Goal: Information Seeking & Learning: Learn about a topic

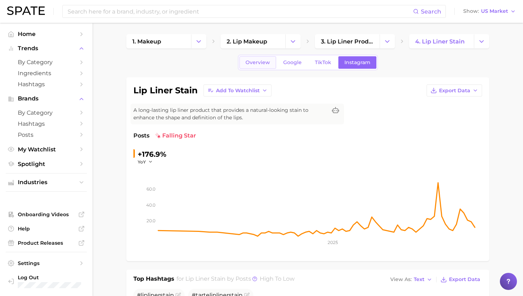
click at [252, 64] on span "Overview" at bounding box center [258, 62] width 25 height 6
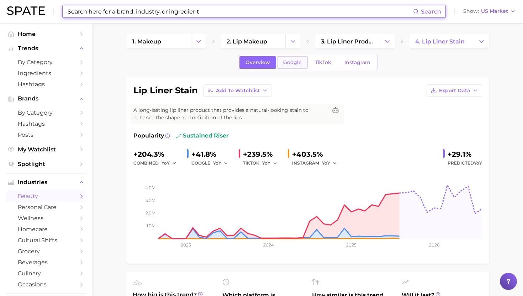
click at [294, 63] on span "Google" at bounding box center [292, 62] width 19 height 6
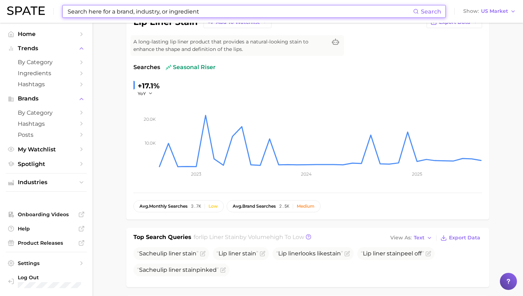
scroll to position [159, 0]
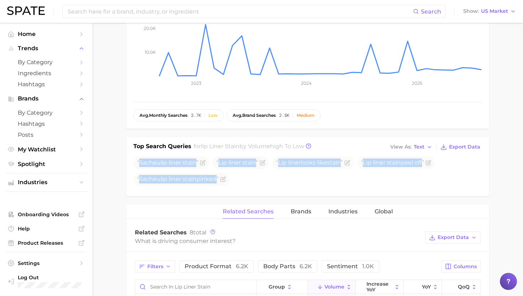
drag, startPoint x: 139, startPoint y: 162, endPoint x: 221, endPoint y: 200, distance: 90.5
click at [221, 200] on div "lip liner stain Add to Watchlist Export Data A long-lasting lip liner product t…" at bounding box center [307, 196] width 363 height 556
copy div "Sacheu lip liner stain Lip liner stain Lip liner looks like stain Lip liner sta…"
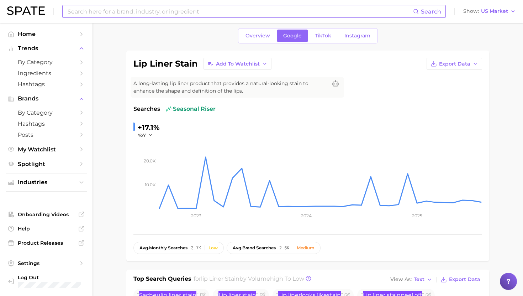
scroll to position [0, 0]
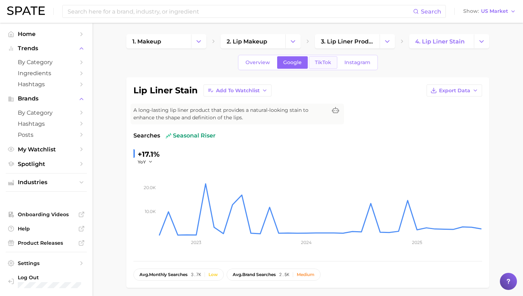
click at [321, 62] on span "TikTok" at bounding box center [323, 62] width 16 height 6
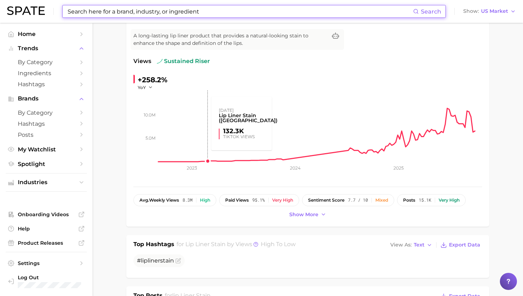
scroll to position [91, 0]
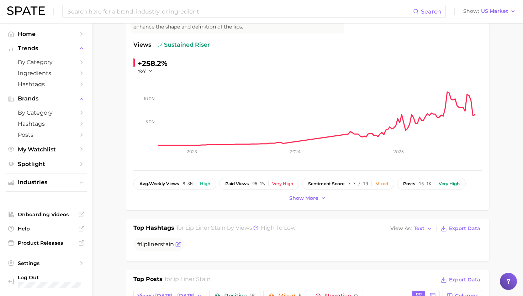
click at [156, 241] on span "liner" at bounding box center [154, 244] width 12 height 7
copy div "# lip liner stain"
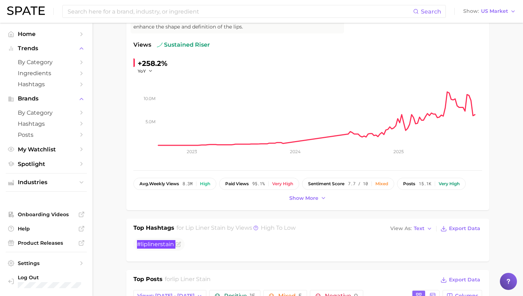
scroll to position [0, 0]
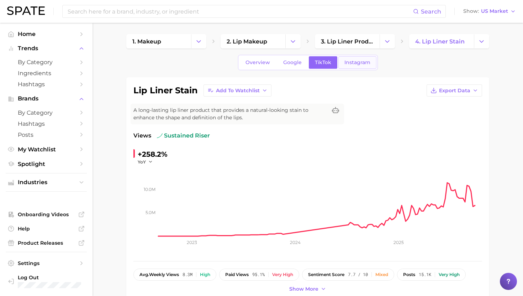
click at [354, 63] on span "Instagram" at bounding box center [358, 62] width 26 height 6
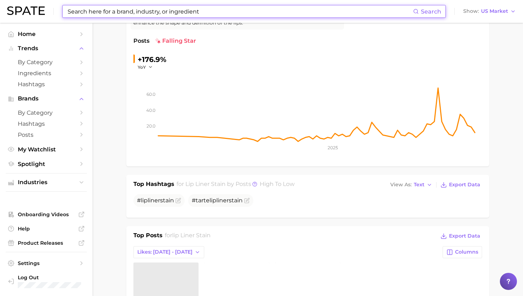
scroll to position [110, 0]
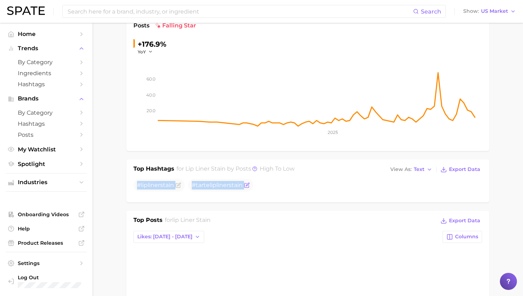
drag, startPoint x: 137, startPoint y: 185, endPoint x: 253, endPoint y: 185, distance: 116.4
click at [253, 185] on ul "# lip liner stain #tarte lip liner stain" at bounding box center [307, 185] width 349 height 13
copy div "# lip liner stain #tarte lip liner stain"
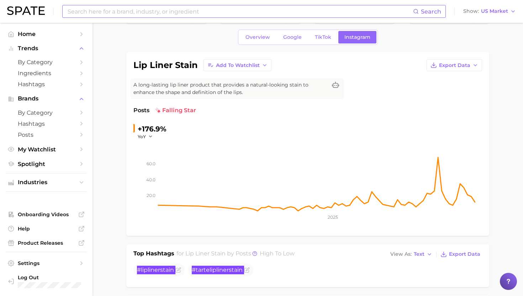
scroll to position [0, 0]
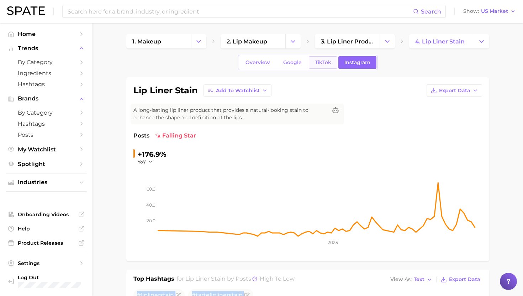
click at [318, 63] on span "TikTok" at bounding box center [323, 62] width 16 height 6
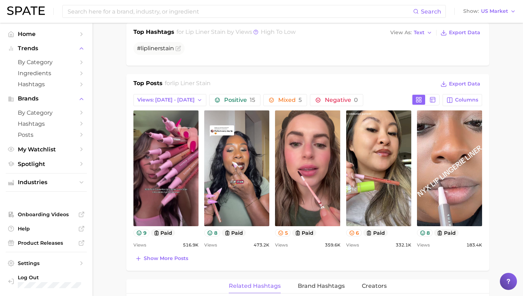
scroll to position [288, 0]
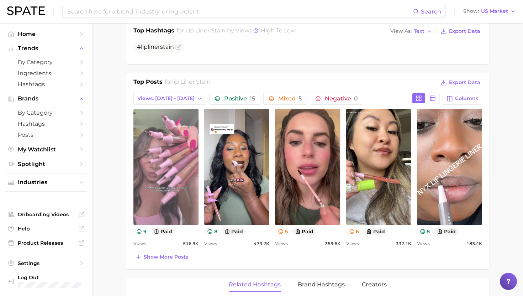
click at [170, 151] on link "view post on TikTok" at bounding box center [165, 167] width 65 height 116
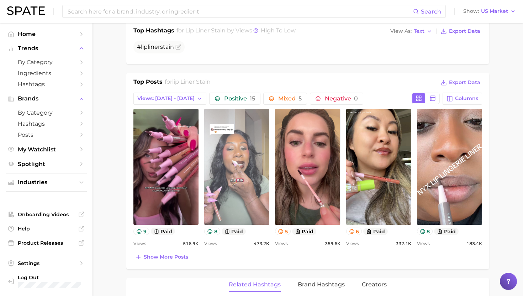
click at [250, 158] on link "view post on TikTok" at bounding box center [236, 167] width 65 height 116
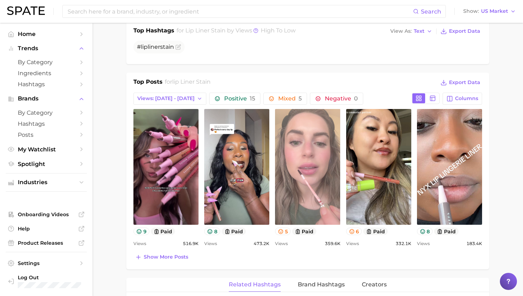
click at [305, 170] on link "view post on TikTok" at bounding box center [307, 167] width 65 height 116
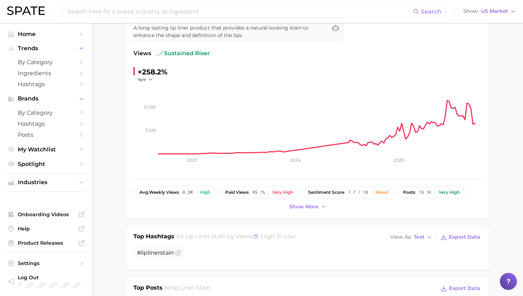
scroll to position [0, 0]
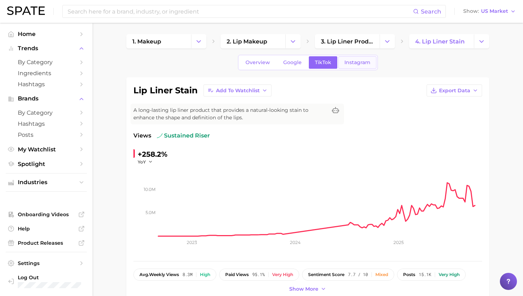
click at [360, 67] on link "Instagram" at bounding box center [357, 62] width 38 height 12
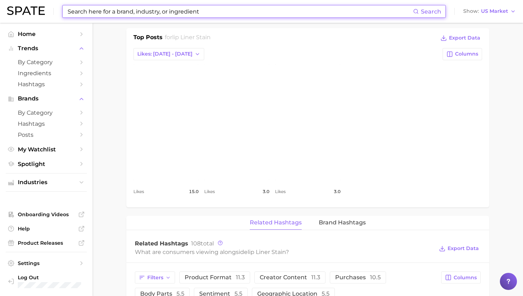
scroll to position [259, 0]
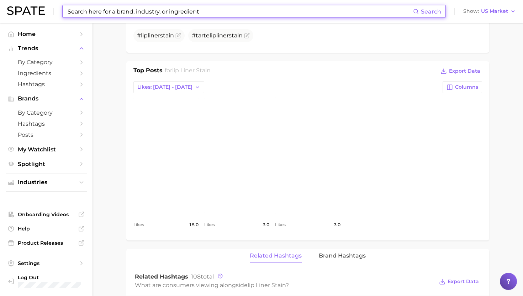
click at [172, 172] on link "view post on Instagram" at bounding box center [165, 156] width 65 height 116
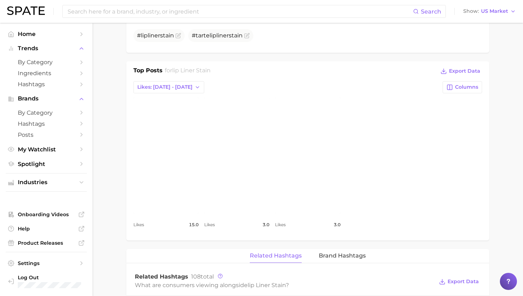
click at [258, 172] on link "view post on Instagram" at bounding box center [236, 156] width 65 height 116
click at [320, 69] on div "Top Posts for lip liner stain Export Data" at bounding box center [307, 71] width 349 height 11
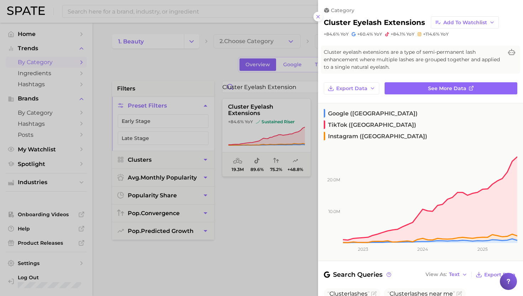
scroll to position [13, 0]
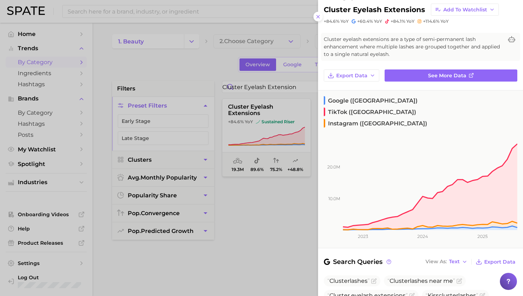
click at [224, 109] on div at bounding box center [261, 148] width 523 height 296
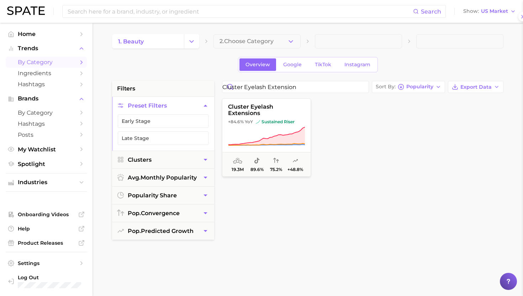
scroll to position [0, 0]
click at [250, 89] on input "cluster eyelash extension" at bounding box center [295, 86] width 146 height 11
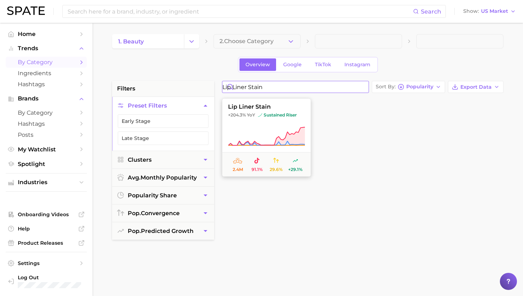
type input "lip liner stain"
click at [254, 109] on span "lip liner stain" at bounding box center [266, 107] width 88 height 6
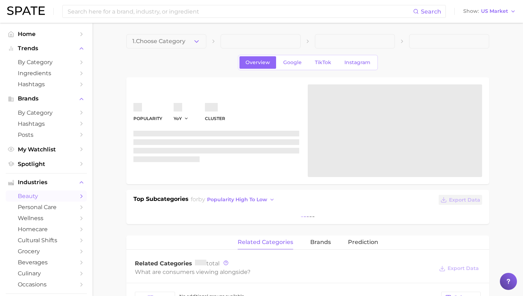
click at [40, 193] on link "beauty" at bounding box center [46, 195] width 81 height 11
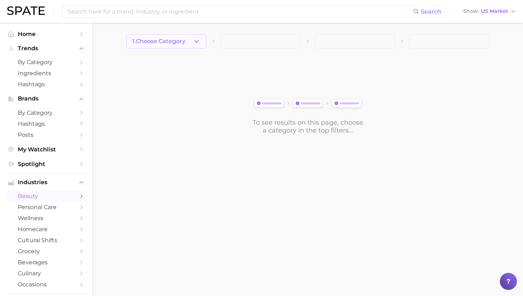
click at [149, 40] on span "1. Choose Category" at bounding box center [158, 41] width 53 height 6
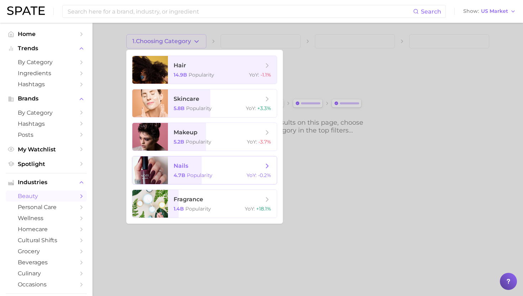
click at [175, 169] on span "nails" at bounding box center [181, 165] width 15 height 7
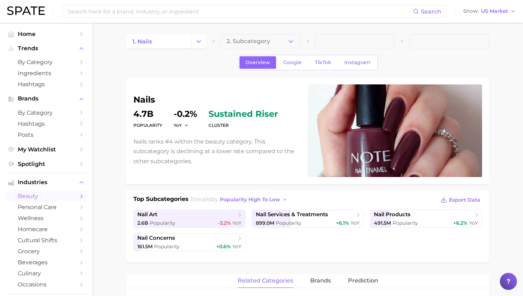
click at [241, 44] on button "2. Subcategory" at bounding box center [261, 41] width 80 height 14
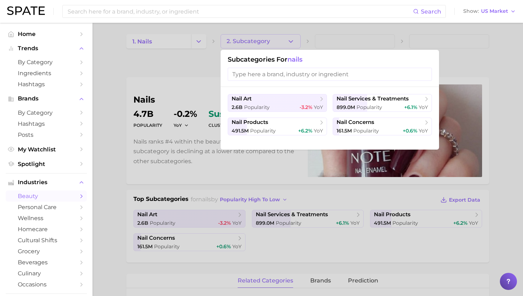
click at [240, 38] on div at bounding box center [261, 148] width 523 height 296
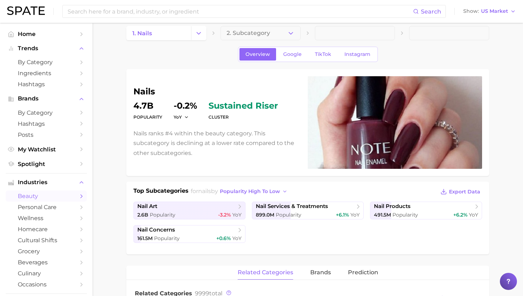
scroll to position [5, 0]
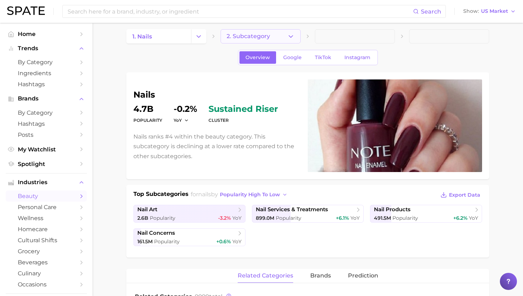
click at [262, 34] on span "2. Subcategory" at bounding box center [248, 36] width 43 height 6
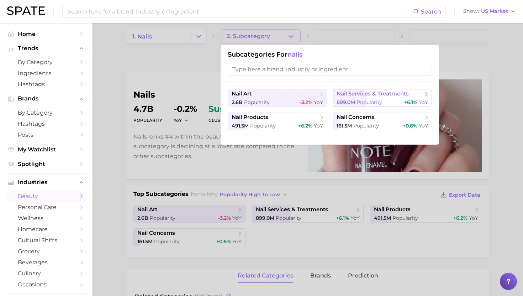
click at [357, 99] on span "899.0m Popularity" at bounding box center [360, 102] width 46 height 7
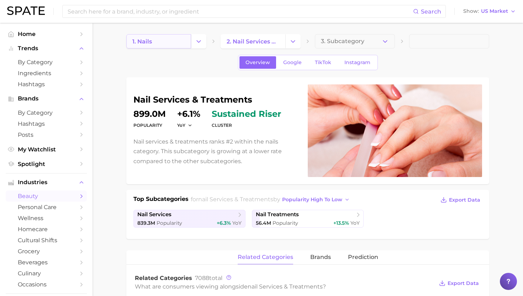
click at [180, 40] on link "1. nails" at bounding box center [158, 41] width 65 height 14
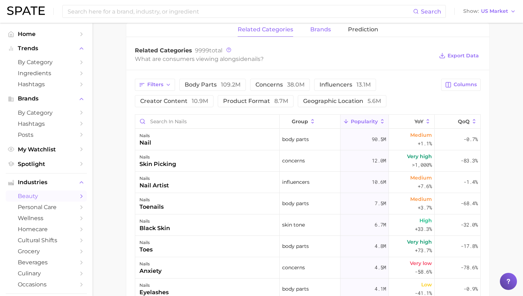
click at [315, 32] on span "brands" at bounding box center [320, 29] width 21 height 6
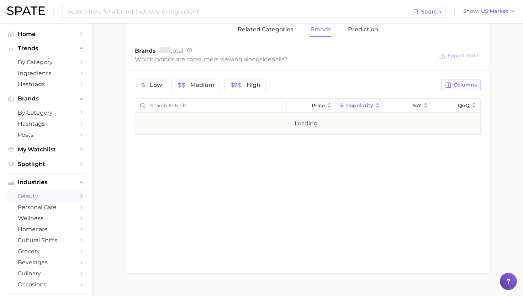
click at [455, 87] on span "Columns" at bounding box center [465, 85] width 23 height 6
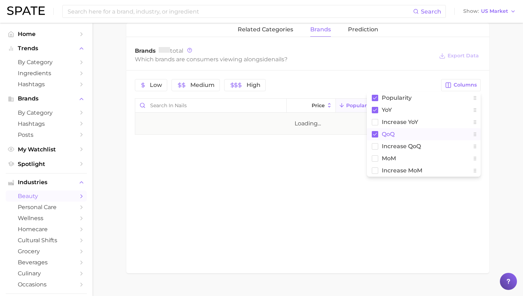
click at [403, 132] on button "QoQ" at bounding box center [424, 134] width 114 height 12
click at [403, 121] on span "Increase YoY" at bounding box center [400, 122] width 36 height 6
click at [403, 55] on div "Which brands are consumers viewing alongside nails ?" at bounding box center [284, 59] width 299 height 10
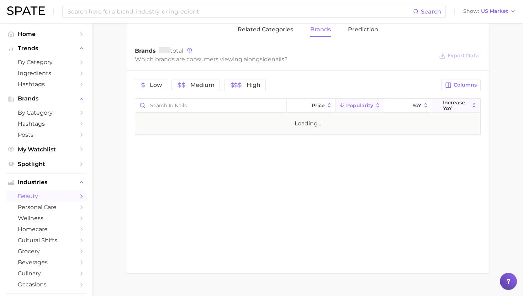
click at [445, 105] on span "Increase YoY" at bounding box center [456, 105] width 26 height 11
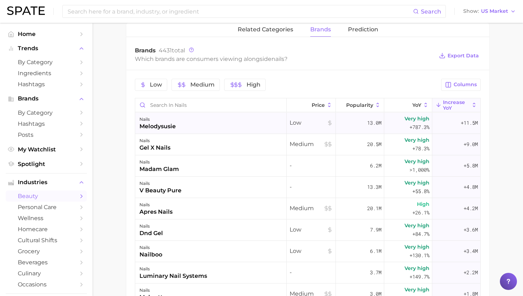
click at [238, 122] on div "nails melodysusie" at bounding box center [211, 122] width 152 height 21
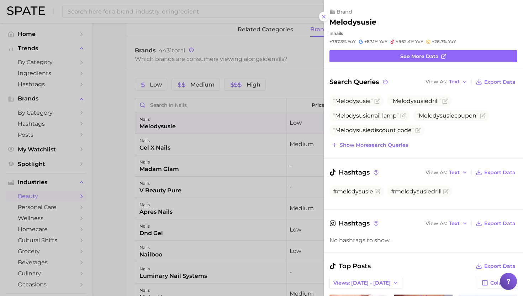
click at [238, 122] on div at bounding box center [261, 148] width 523 height 296
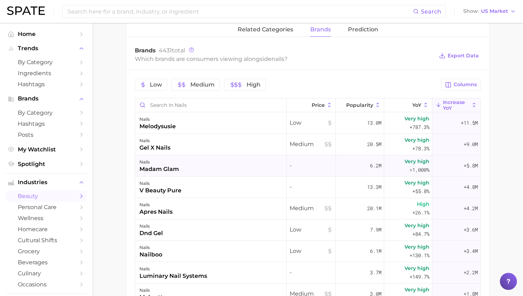
click at [238, 164] on div "nails madam glam" at bounding box center [211, 165] width 152 height 21
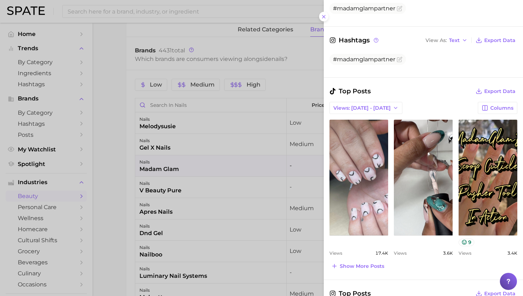
scroll to position [201, 0]
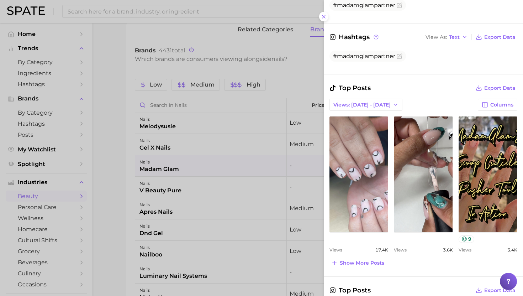
click at [266, 141] on div at bounding box center [261, 148] width 523 height 296
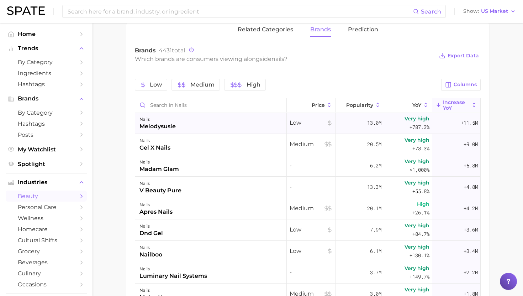
click at [228, 122] on div "nails melodysusie" at bounding box center [211, 122] width 152 height 21
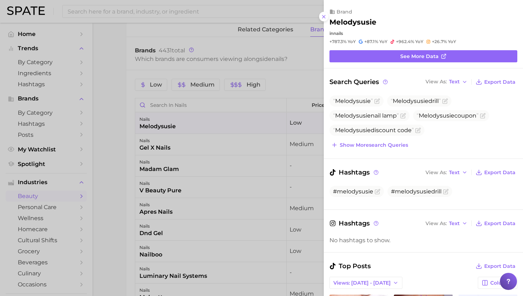
click at [268, 119] on div at bounding box center [261, 148] width 523 height 296
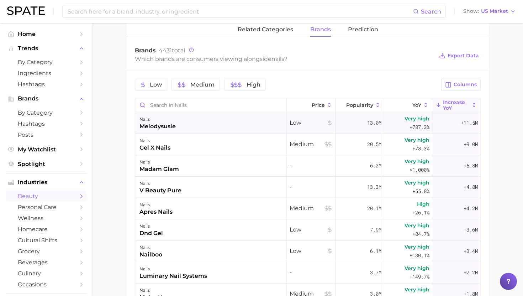
click at [247, 118] on div "nails melodysusie" at bounding box center [211, 122] width 152 height 21
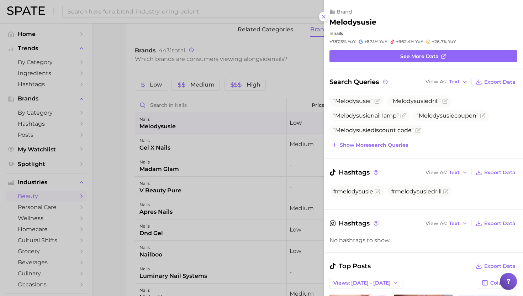
click at [247, 118] on div at bounding box center [261, 148] width 523 height 296
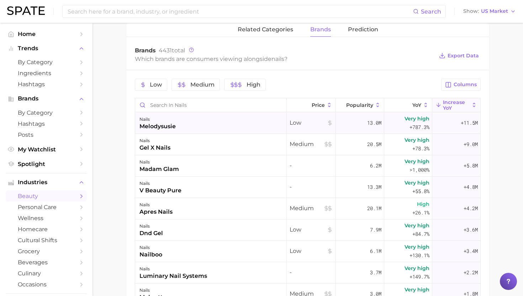
click at [182, 119] on div "nails melodysusie" at bounding box center [211, 122] width 152 height 21
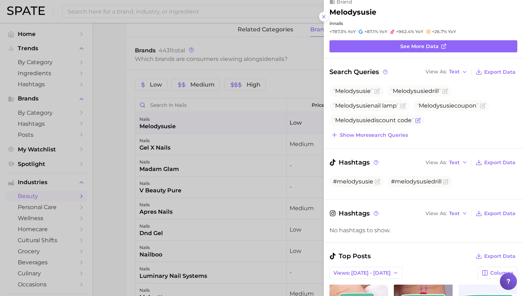
scroll to position [12, 0]
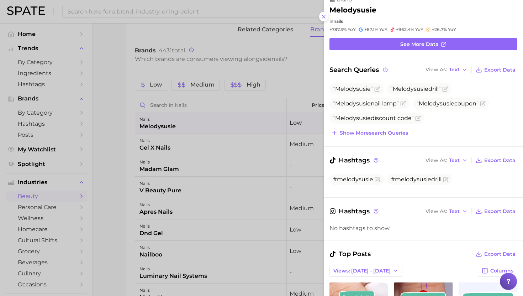
click at [348, 126] on div "Melodysusie Melodysusie drill Melodysusie nail lamp Melodysusie coupon Melodysu…" at bounding box center [424, 110] width 188 height 54
click at [347, 134] on span "Show more search queries" at bounding box center [374, 133] width 68 height 6
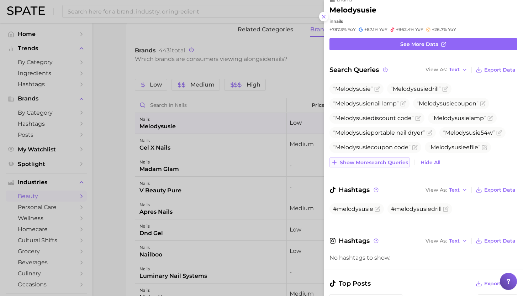
click at [346, 159] on span "Show more search queries" at bounding box center [374, 162] width 68 height 6
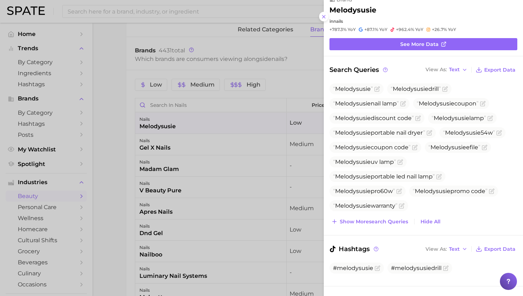
drag, startPoint x: 335, startPoint y: 89, endPoint x: 411, endPoint y: 211, distance: 144.5
click at [411, 211] on ul "Melodysusie Melodysusie drill Melodysusie nail lamp Melodysusie coupon Melodysu…" at bounding box center [424, 147] width 188 height 128
copy ul "Melodysusie Melodysusie drill Melodysusie nail lamp Melodysusie coupon Melodysu…"
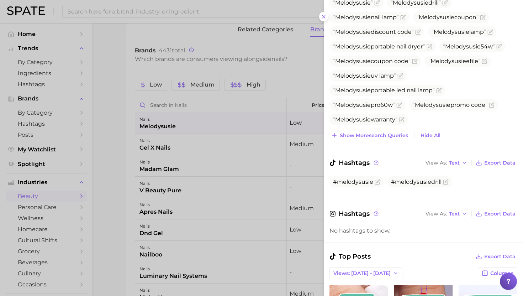
scroll to position [105, 0]
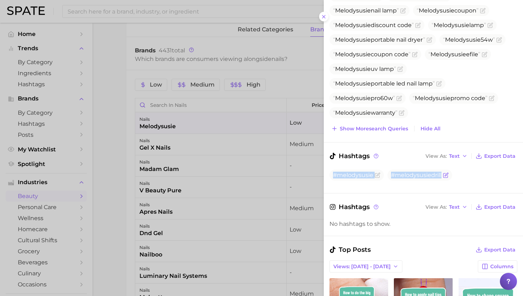
drag, startPoint x: 333, startPoint y: 176, endPoint x: 442, endPoint y: 177, distance: 108.9
click at [442, 177] on ul "#melodysusie #melodysusiedrill" at bounding box center [424, 174] width 188 height 11
copy div "#melodysusie #melodysusiedrill"
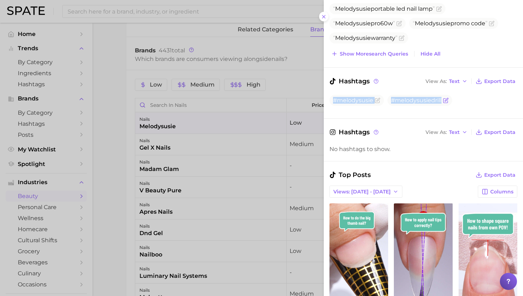
scroll to position [189, 0]
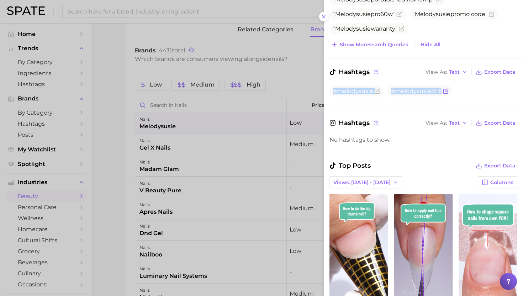
copy div "#melodysusie #melodysusiedrill"
click at [252, 148] on div at bounding box center [261, 148] width 523 height 296
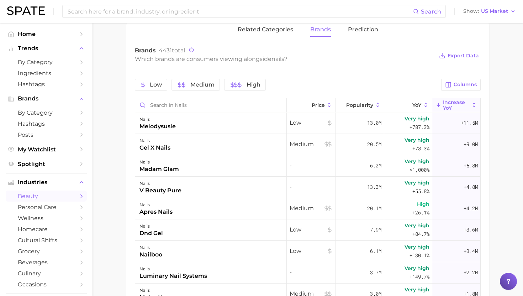
click at [252, 143] on div "nails gel x nails" at bounding box center [211, 144] width 152 height 21
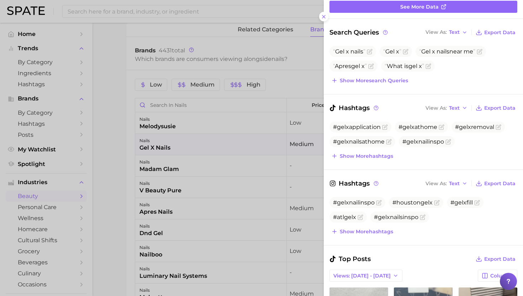
scroll to position [55, 0]
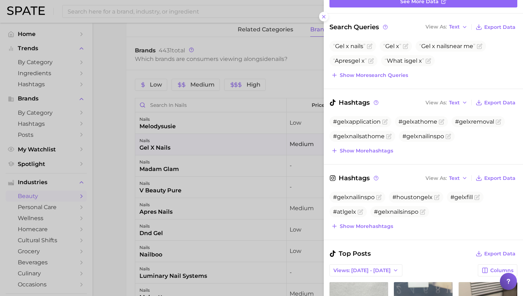
click at [216, 157] on div at bounding box center [261, 148] width 523 height 296
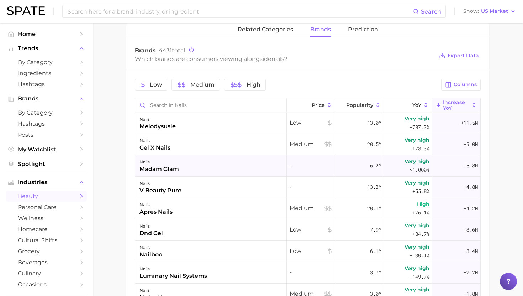
click at [216, 170] on div "nails madam glam" at bounding box center [211, 165] width 152 height 21
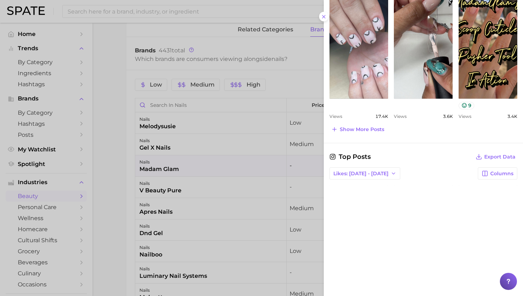
scroll to position [335, 0]
click at [163, 209] on div at bounding box center [261, 148] width 523 height 296
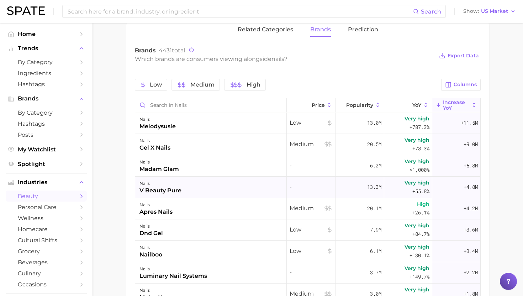
click at [180, 187] on div "v beauty pure" at bounding box center [161, 190] width 42 height 9
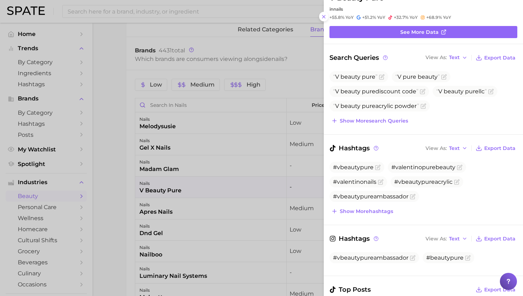
scroll to position [17, 0]
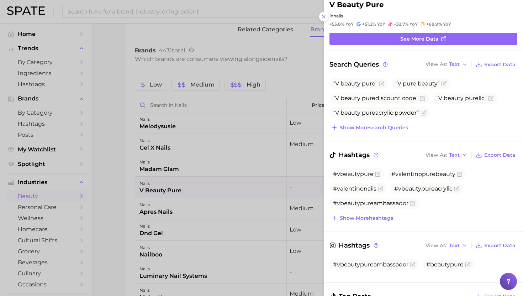
click at [211, 174] on div at bounding box center [261, 148] width 523 height 296
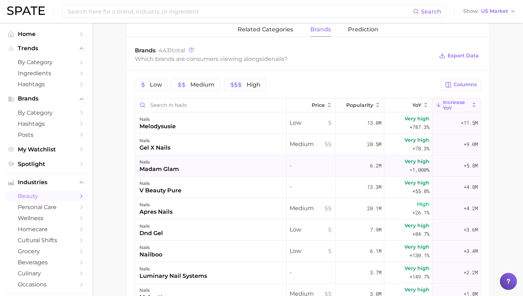
click at [193, 167] on div "nails madam glam" at bounding box center [211, 165] width 152 height 21
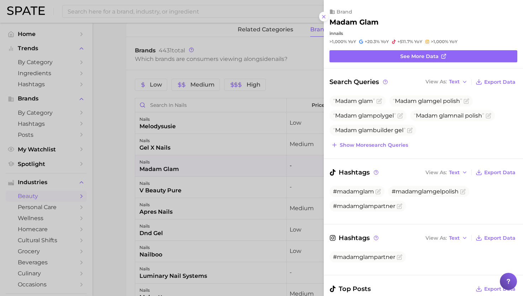
scroll to position [0, 0]
click at [367, 147] on span "Show more search queries" at bounding box center [374, 145] width 68 height 6
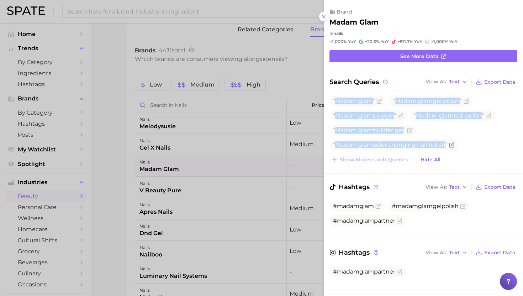
drag, startPoint x: 337, startPoint y: 100, endPoint x: 453, endPoint y: 149, distance: 126.3
click at [453, 149] on ul "Madam glam Madam glam gel polish Madam glam polygel Madam glam nail polish Mada…" at bounding box center [424, 122] width 188 height 55
copy div "Madam glam Madam glam gel polish Madam glam polygel Madam glam nail polish Mada…"
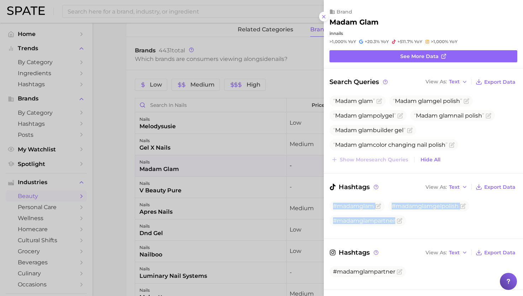
drag, startPoint x: 334, startPoint y: 205, endPoint x: 408, endPoint y: 229, distance: 78.1
click at [408, 229] on div "#madamglam #madamglamgelpolish #madamglampartner" at bounding box center [424, 215] width 188 height 30
copy ul "#madamglam #madamglamgelpolish #madamglampartner"
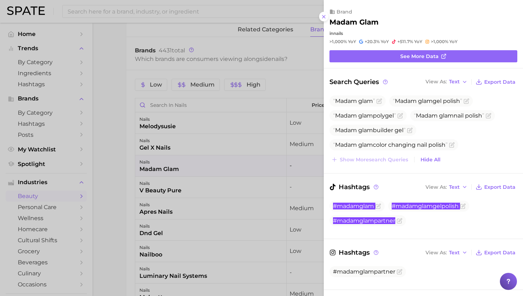
scroll to position [48, 0]
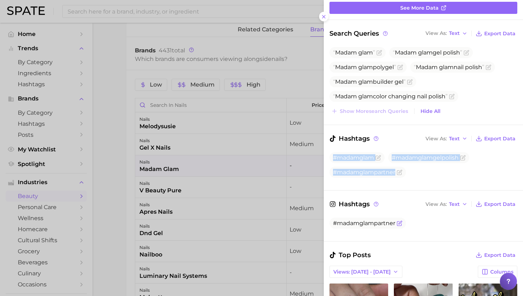
click at [358, 223] on span "#madamglampartner" at bounding box center [364, 223] width 62 height 7
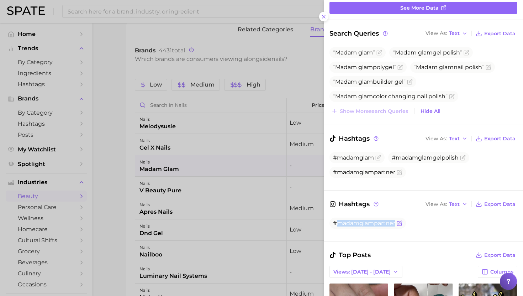
click at [358, 223] on span "#madamglampartner" at bounding box center [364, 223] width 62 height 7
copy div "#madamglampartner"
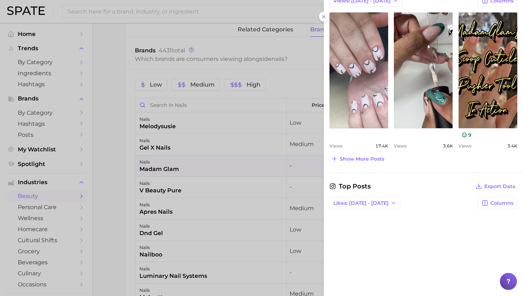
scroll to position [0, 0]
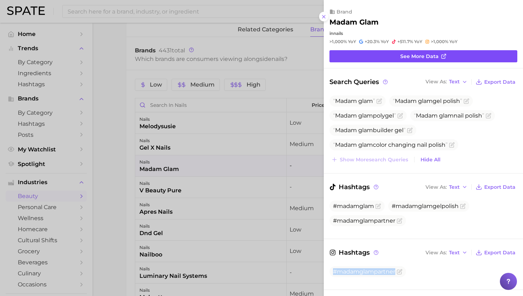
click at [380, 55] on link "See more data" at bounding box center [424, 56] width 188 height 12
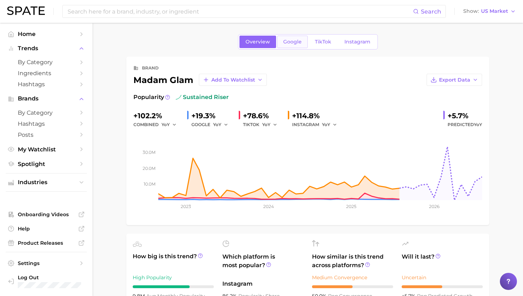
click at [295, 41] on span "Google" at bounding box center [292, 42] width 19 height 6
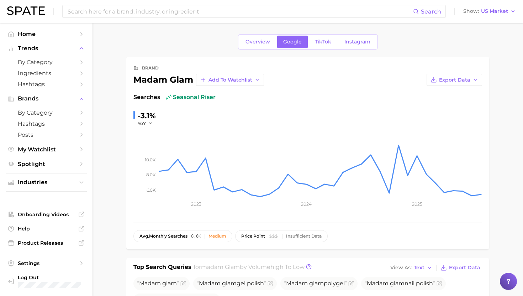
click at [256, 38] on link "Overview" at bounding box center [258, 42] width 37 height 12
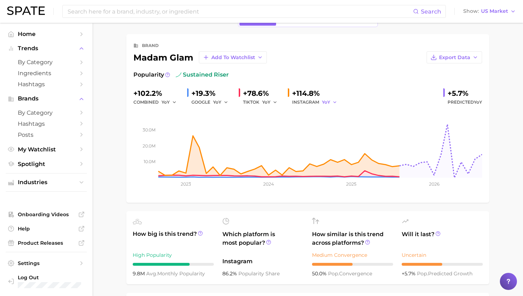
scroll to position [14, 0]
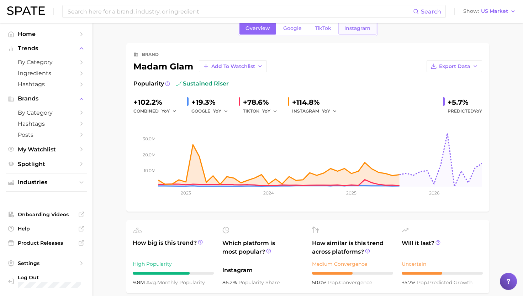
click at [351, 31] on span "Instagram" at bounding box center [358, 28] width 26 height 6
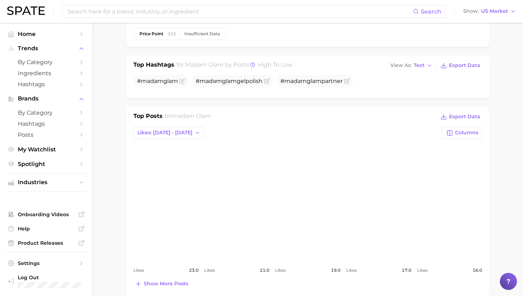
scroll to position [204, 0]
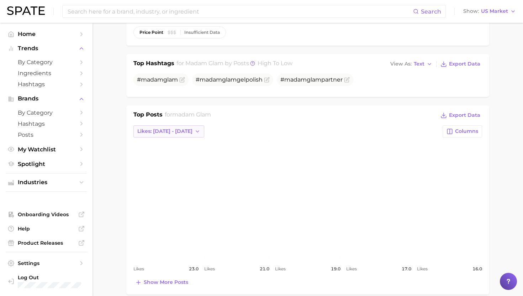
click at [176, 127] on button "Likes: [DATE] - [DATE]" at bounding box center [168, 131] width 71 height 12
click at [174, 156] on span "Likes: Sep 14 - 21" at bounding box center [164, 157] width 55 height 6
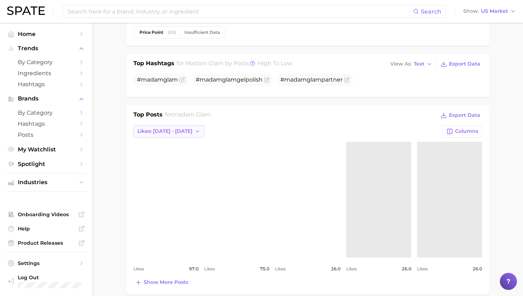
click at [179, 127] on button "Likes: Sep 14 - 21" at bounding box center [168, 131] width 71 height 12
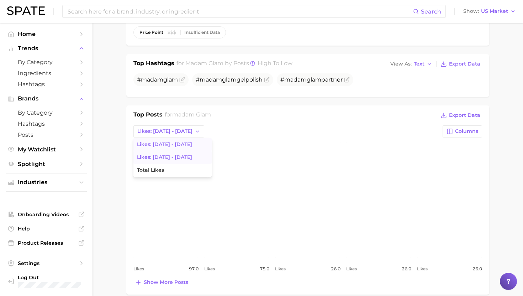
click at [178, 145] on span "Likes: [DATE] - [DATE]" at bounding box center [164, 144] width 55 height 6
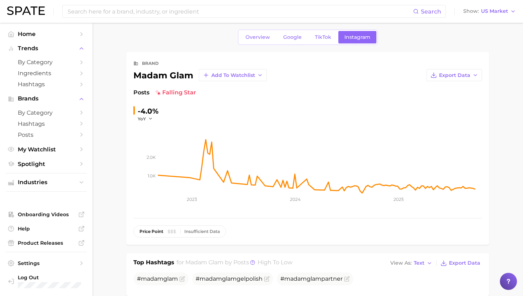
scroll to position [0, 0]
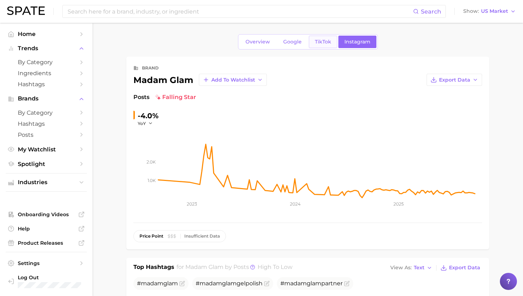
click at [315, 42] on span "TikTok" at bounding box center [323, 42] width 16 height 6
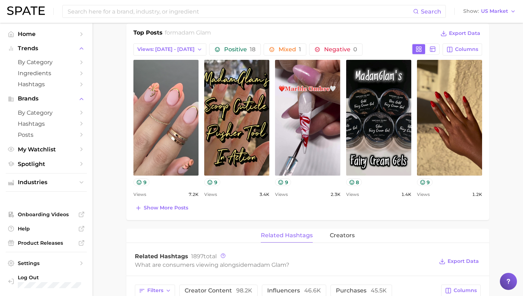
scroll to position [307, 0]
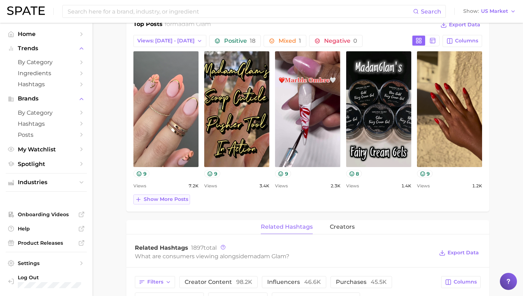
click at [180, 200] on span "Show more posts" at bounding box center [166, 199] width 44 height 6
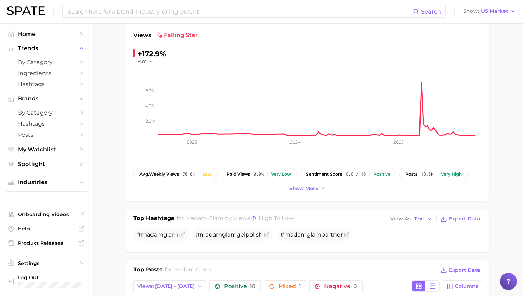
scroll to position [0, 0]
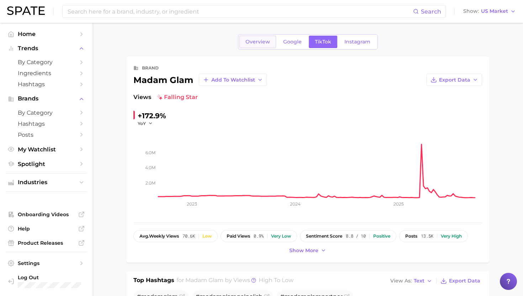
click at [250, 42] on span "Overview" at bounding box center [258, 42] width 25 height 6
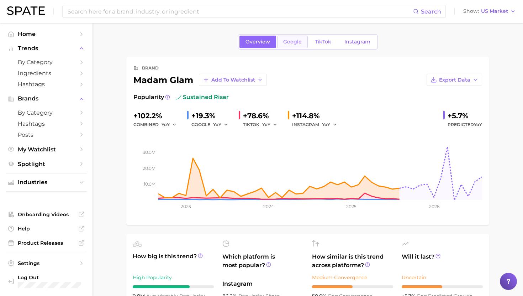
click at [294, 43] on span "Google" at bounding box center [292, 42] width 19 height 6
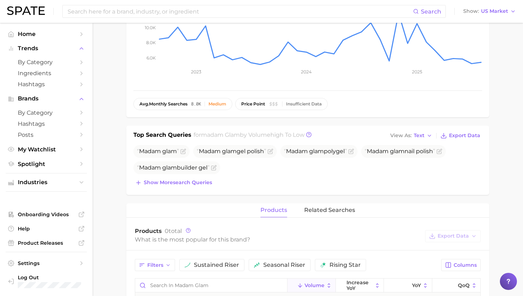
scroll to position [141, 0]
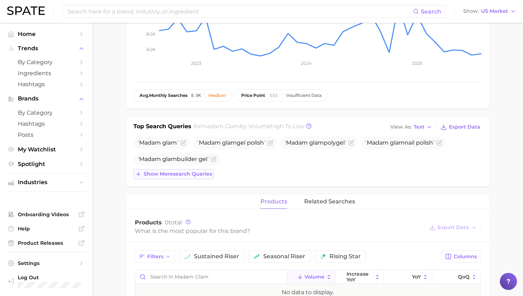
click at [166, 172] on span "Show more search queries" at bounding box center [178, 174] width 68 height 6
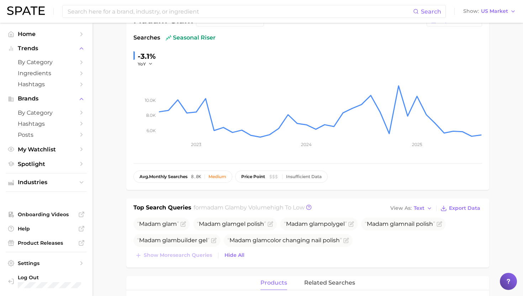
scroll to position [0, 0]
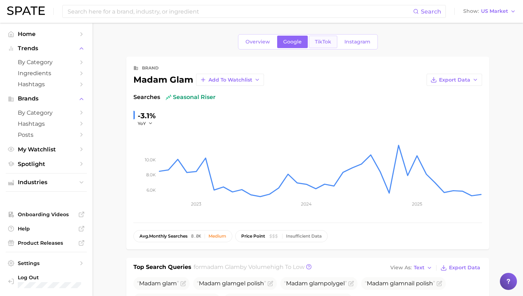
click at [320, 46] on link "TikTok" at bounding box center [323, 42] width 28 height 12
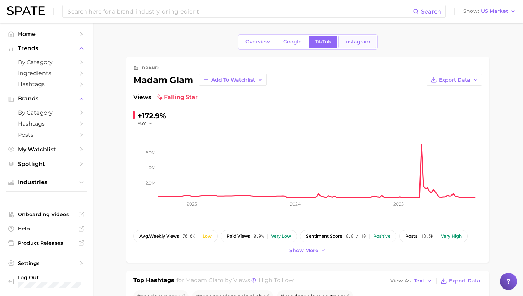
click at [356, 41] on span "Instagram" at bounding box center [358, 42] width 26 height 6
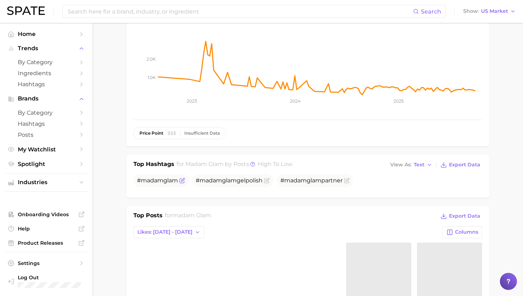
scroll to position [114, 0]
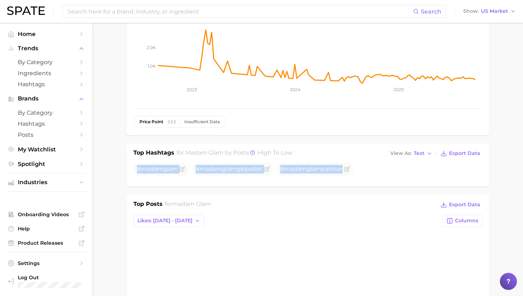
drag, startPoint x: 137, startPoint y: 169, endPoint x: 385, endPoint y: 169, distance: 248.1
click at [385, 169] on ul "# madam glam # madam glam gelpolish # madam glam partner" at bounding box center [307, 169] width 349 height 13
copy ul "# madam glam # madam glam gelpolish # madam glam partner"
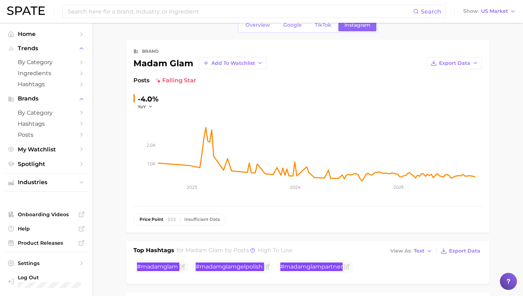
scroll to position [0, 0]
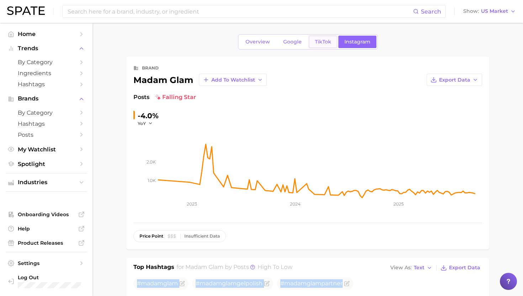
click at [325, 42] on span "TikTok" at bounding box center [323, 42] width 16 height 6
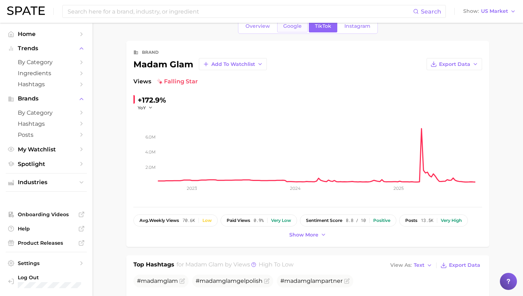
click at [296, 28] on span "Google" at bounding box center [292, 26] width 19 height 6
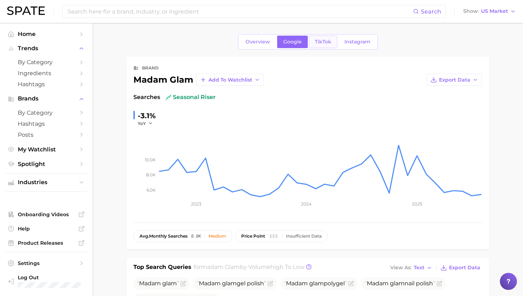
click at [326, 41] on span "TikTok" at bounding box center [323, 42] width 16 height 6
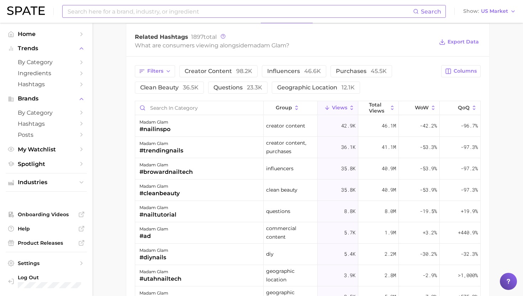
scroll to position [519, 0]
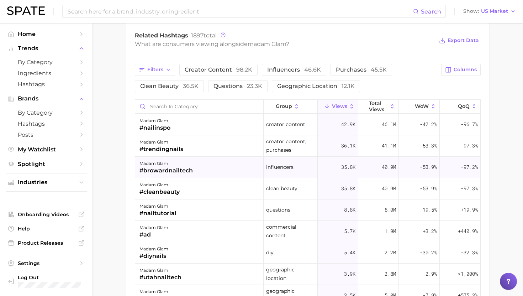
click at [190, 166] on div "#browardnailtech" at bounding box center [166, 170] width 53 height 9
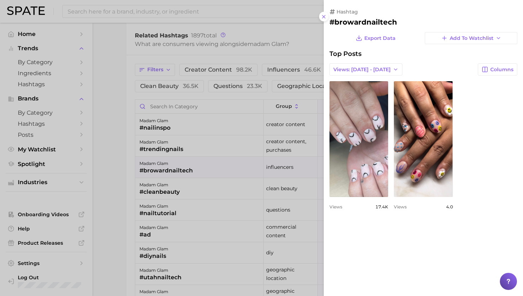
scroll to position [0, 0]
click at [190, 166] on div at bounding box center [261, 148] width 523 height 296
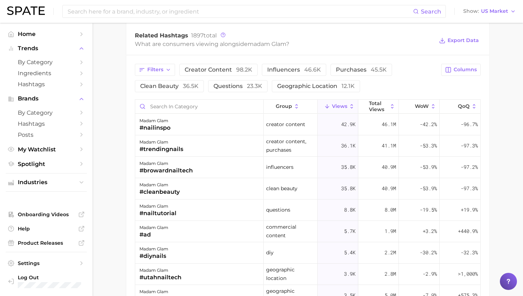
click at [190, 189] on div "madam glam #cleanbeauty" at bounding box center [199, 188] width 128 height 21
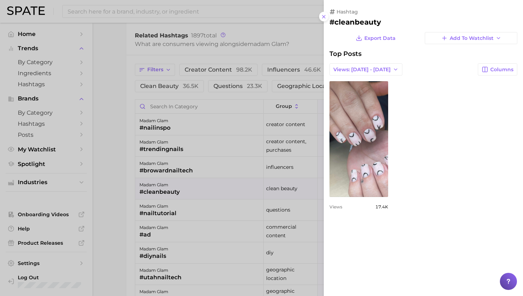
click at [190, 189] on div at bounding box center [261, 148] width 523 height 296
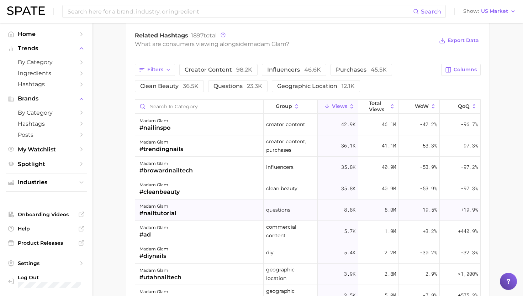
click at [189, 207] on div "madam glam #nailtutorial" at bounding box center [199, 209] width 128 height 21
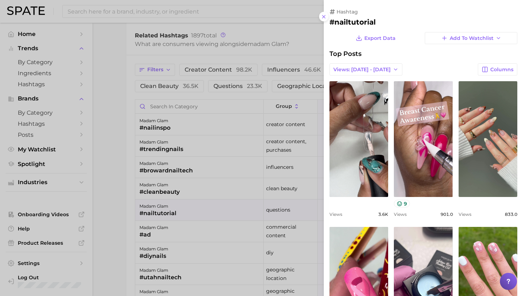
click at [189, 207] on div at bounding box center [261, 148] width 523 height 296
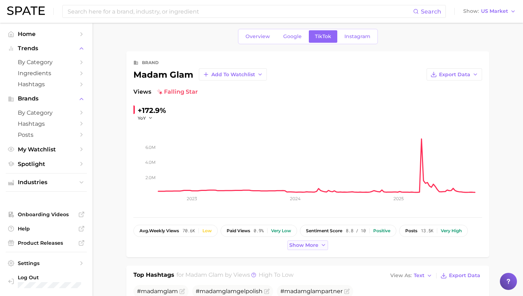
click at [306, 246] on span "Show more" at bounding box center [303, 245] width 29 height 6
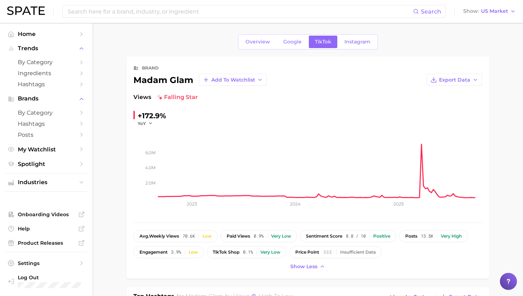
click at [355, 41] on span "Instagram" at bounding box center [358, 42] width 26 height 6
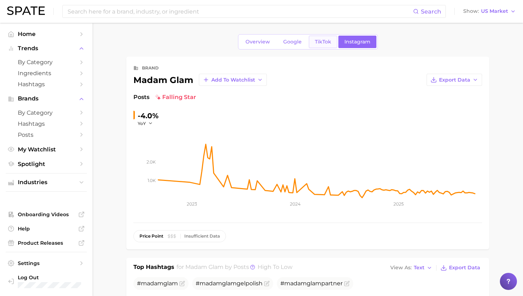
click at [327, 41] on span "TikTok" at bounding box center [323, 42] width 16 height 6
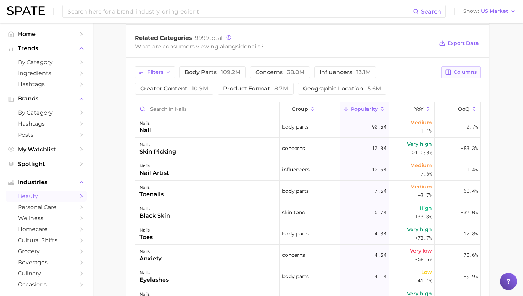
click at [471, 78] on button "Columns" at bounding box center [461, 72] width 40 height 12
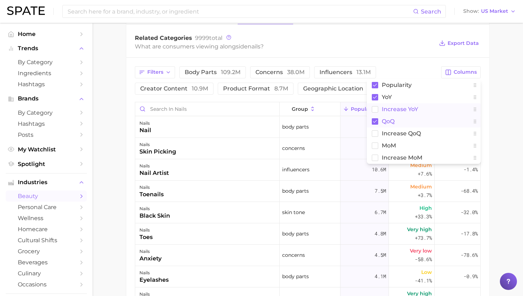
drag, startPoint x: 397, startPoint y: 118, endPoint x: 397, endPoint y: 106, distance: 12.1
click at [397, 118] on button "QoQ" at bounding box center [424, 121] width 114 height 12
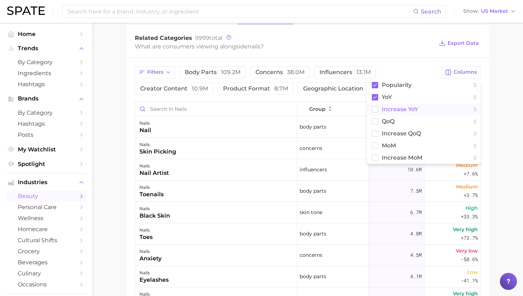
click at [397, 106] on span "Increase YoY" at bounding box center [400, 109] width 36 height 6
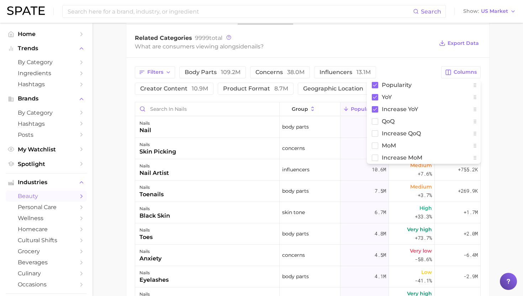
click at [410, 30] on div "Related Categories 9999 total What are consumers viewing alongside nails ? Expo…" at bounding box center [307, 43] width 363 height 28
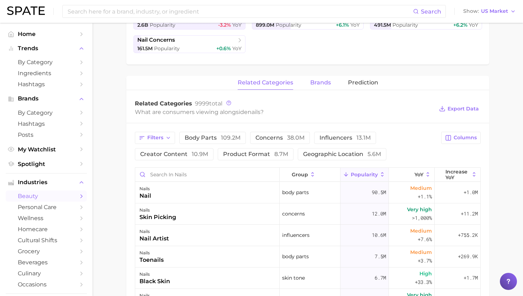
click at [325, 81] on span "brands" at bounding box center [320, 82] width 21 height 6
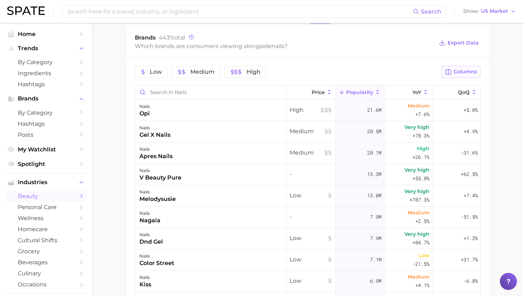
click at [458, 77] on button "Columns" at bounding box center [461, 72] width 40 height 12
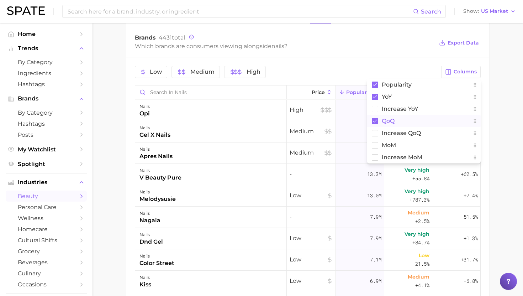
click at [406, 124] on button "QoQ" at bounding box center [424, 121] width 114 height 12
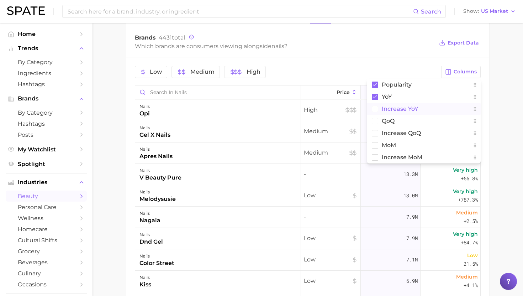
click at [406, 113] on button "Increase YoY" at bounding box center [424, 109] width 114 height 12
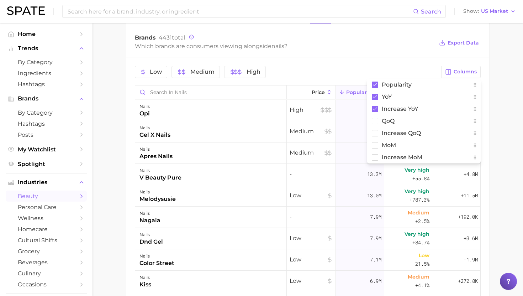
click at [415, 29] on div "Brands 4431 total Which brands are consumers viewing alongside nails ? Export D…" at bounding box center [307, 42] width 363 height 28
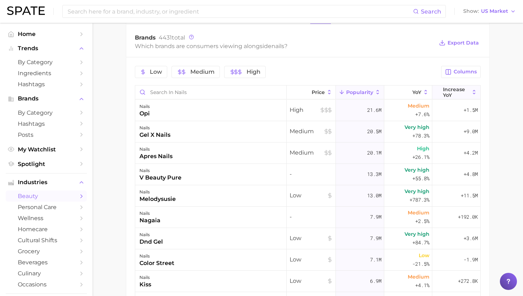
click at [453, 98] on button "Increase YoY" at bounding box center [456, 92] width 48 height 14
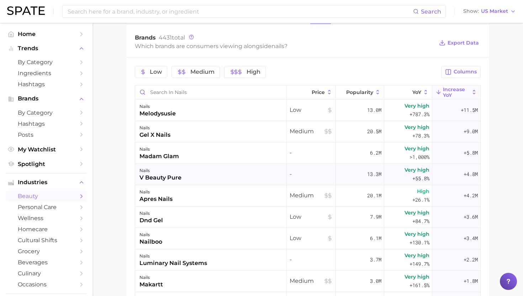
click at [208, 173] on div "nails v beauty pure" at bounding box center [211, 174] width 152 height 21
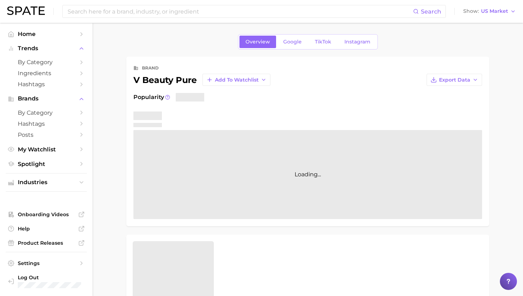
scroll to position [3, 0]
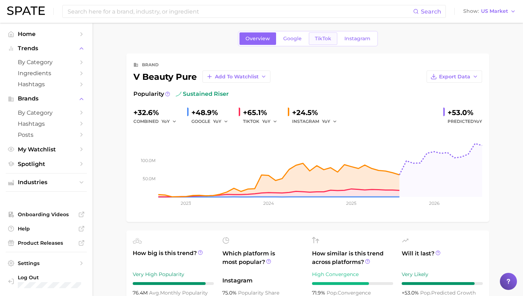
click at [316, 40] on span "TikTok" at bounding box center [323, 39] width 16 height 6
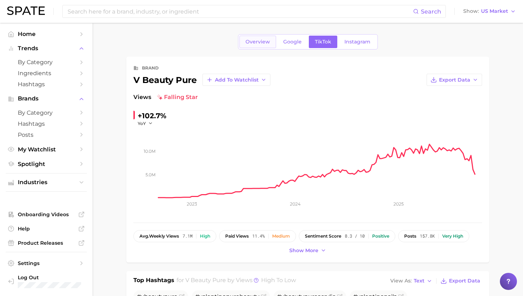
click at [257, 42] on span "Overview" at bounding box center [258, 42] width 25 height 6
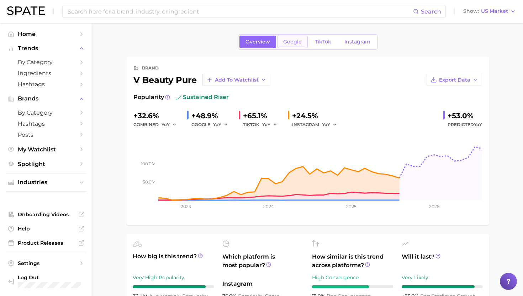
click at [290, 46] on link "Google" at bounding box center [292, 42] width 31 height 12
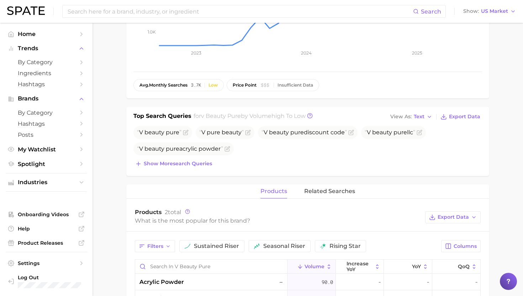
scroll to position [157, 0]
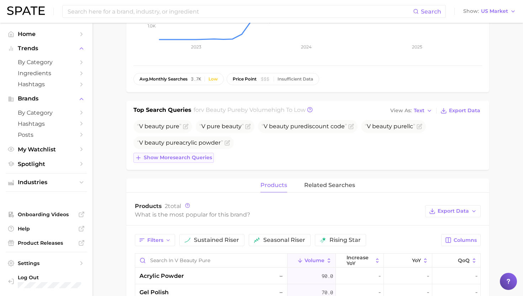
click at [201, 157] on span "Show more search queries" at bounding box center [178, 157] width 68 height 6
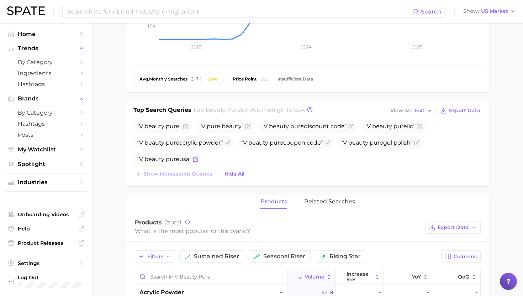
drag, startPoint x: 139, startPoint y: 128, endPoint x: 193, endPoint y: 164, distance: 65.4
click at [193, 164] on ul "V beauty pure V pure beauty V beauty pure discount code V beauty pure llc V bea…" at bounding box center [307, 143] width 349 height 46
copy ul "V beauty pure V pure beauty V beauty pure discount code V beauty pure llc V bea…"
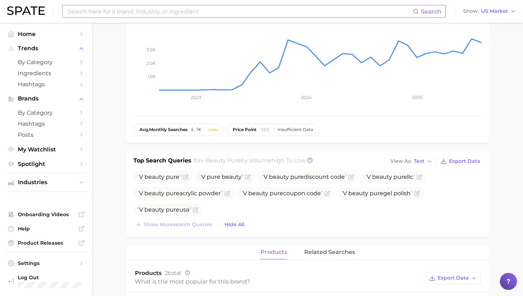
scroll to position [0, 0]
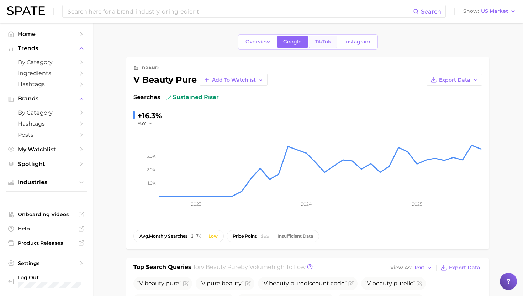
click at [323, 42] on span "TikTok" at bounding box center [323, 42] width 16 height 6
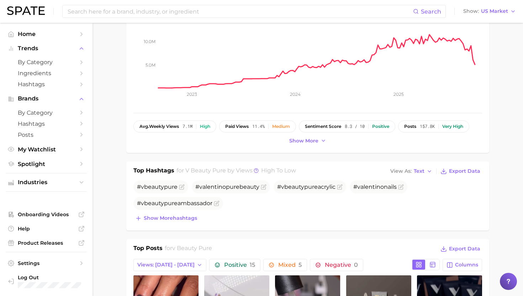
scroll to position [114, 0]
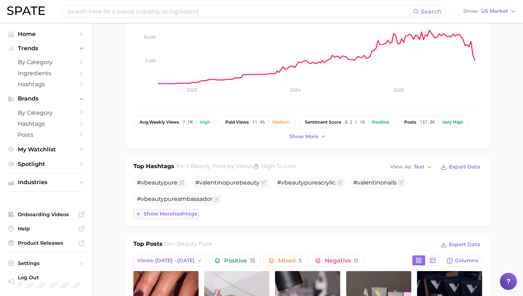
click at [151, 215] on span "Show more hashtags" at bounding box center [170, 214] width 53 height 6
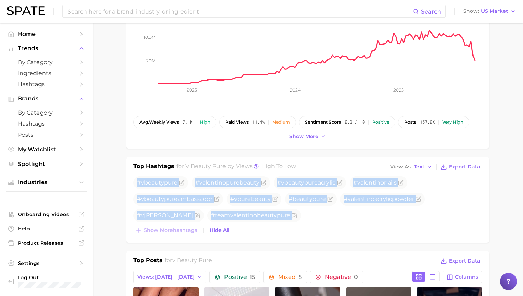
drag, startPoint x: 138, startPoint y: 182, endPoint x: 224, endPoint y: 222, distance: 95.0
click at [224, 222] on div "# v beauty pure # v [PERSON_NAME] pure beauty # v beauty pure acrylic # v alent…" at bounding box center [307, 205] width 349 height 59
copy div "# v beauty pure # v [PERSON_NAME] pure beauty # v beauty pure acrylic # v alent…"
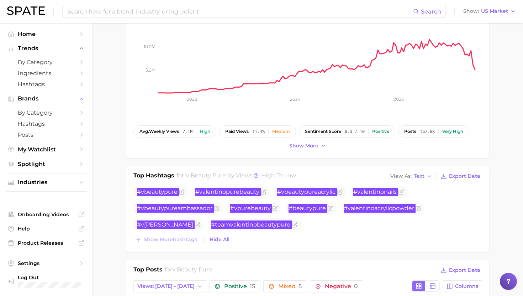
scroll to position [0, 0]
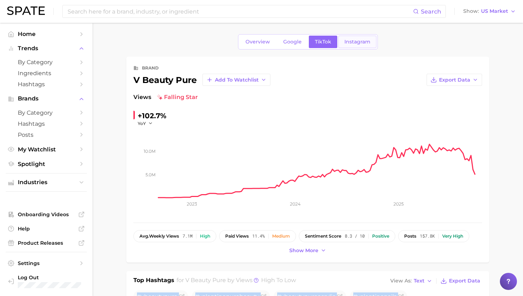
click at [353, 42] on span "Instagram" at bounding box center [358, 42] width 26 height 6
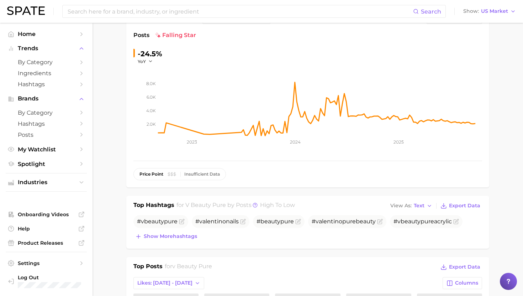
scroll to position [127, 0]
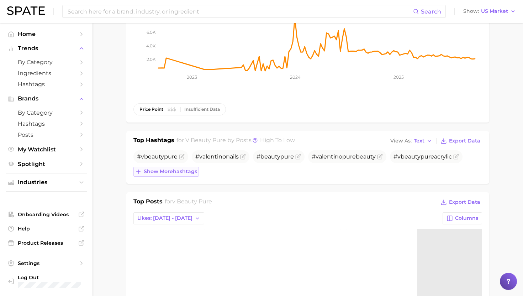
click at [168, 172] on span "Show more hashtags" at bounding box center [170, 171] width 53 height 6
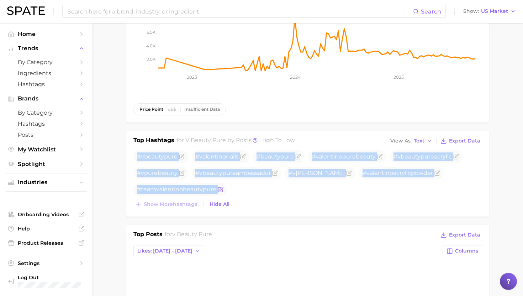
drag, startPoint x: 138, startPoint y: 156, endPoint x: 217, endPoint y: 194, distance: 88.0
click at [217, 194] on ul "# v beauty pure # v alentinonails # beauty pure # v alentino pure beauty # v be…" at bounding box center [307, 173] width 349 height 46
copy div "# v beauty pure # v alentinonails # beauty pure # v alentino pure beauty # v be…"
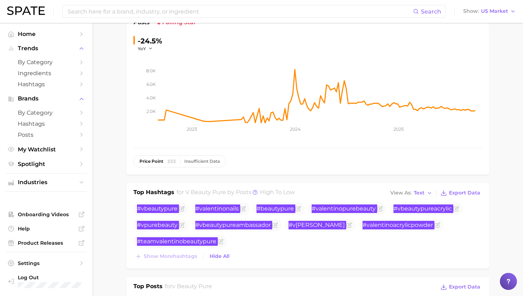
scroll to position [0, 0]
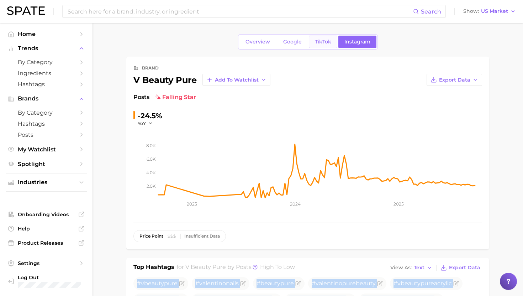
click at [325, 40] on span "TikTok" at bounding box center [323, 42] width 16 height 6
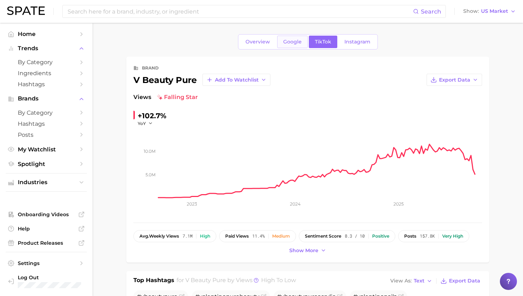
click at [290, 44] on span "Google" at bounding box center [292, 42] width 19 height 6
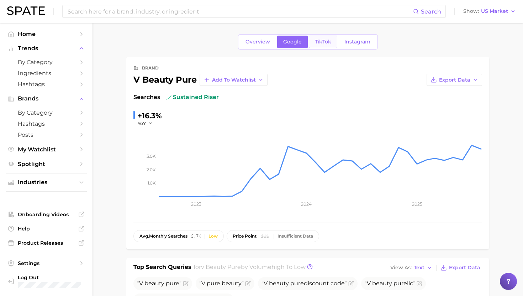
click at [324, 41] on span "TikTok" at bounding box center [323, 42] width 16 height 6
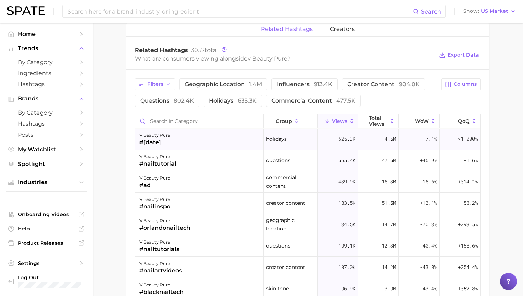
click at [209, 143] on div "v beauty pure #[DATE]" at bounding box center [199, 138] width 128 height 21
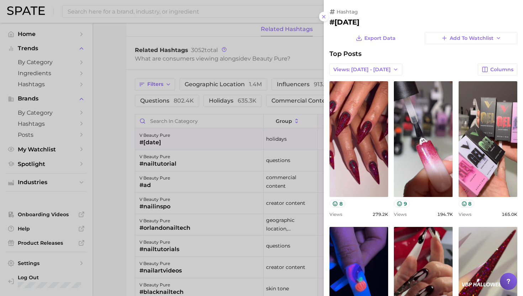
click at [209, 141] on div at bounding box center [261, 148] width 523 height 296
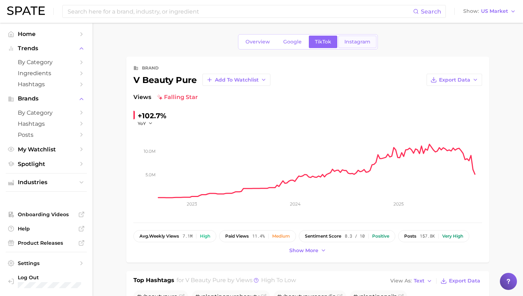
click at [359, 40] on span "Instagram" at bounding box center [358, 42] width 26 height 6
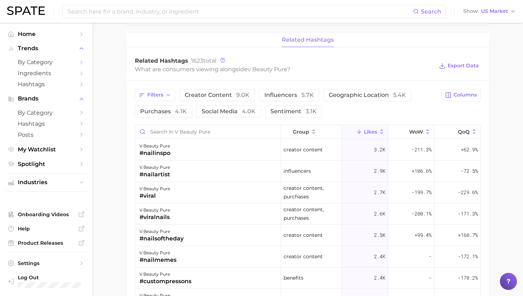
scroll to position [484, 0]
click at [236, 164] on div "v beauty pure #nailartist" at bounding box center [208, 170] width 146 height 21
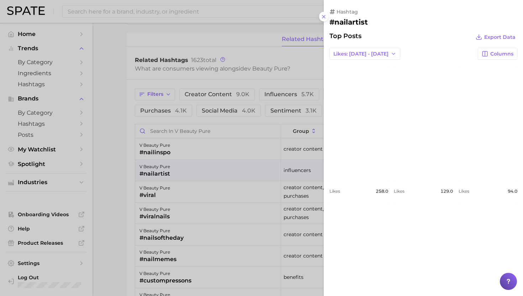
click at [232, 160] on div at bounding box center [261, 148] width 523 height 296
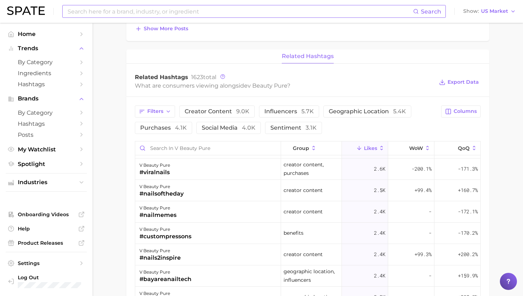
scroll to position [83, 0]
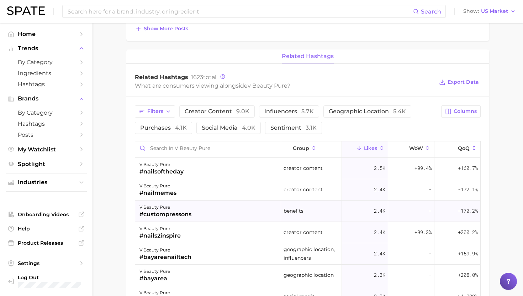
click at [224, 211] on div "v beauty pure #custompressons" at bounding box center [208, 210] width 146 height 21
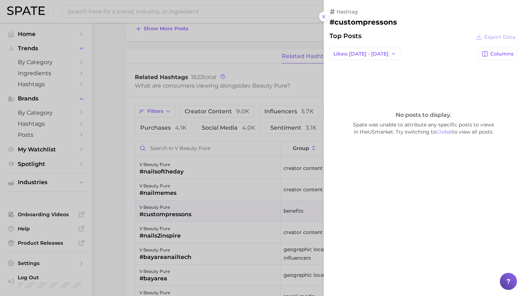
click at [224, 211] on div at bounding box center [261, 148] width 523 height 296
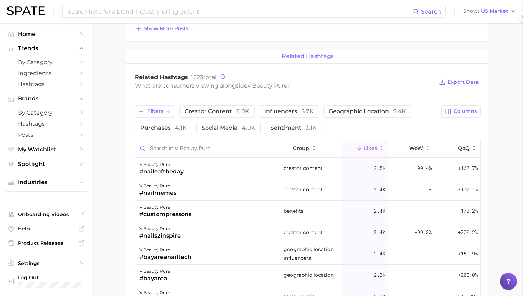
click at [222, 233] on div "v beauty pure #nails2inspire" at bounding box center [208, 232] width 146 height 21
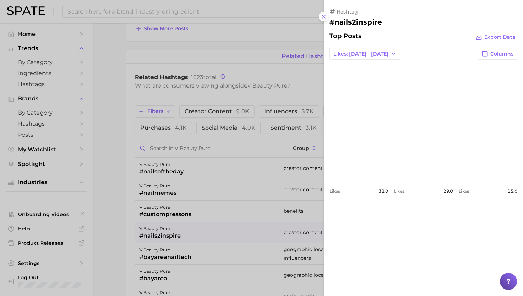
click at [222, 233] on div at bounding box center [261, 148] width 523 height 296
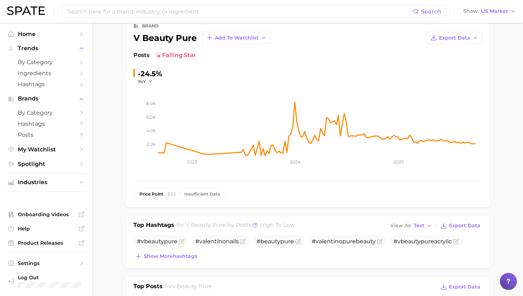
scroll to position [0, 0]
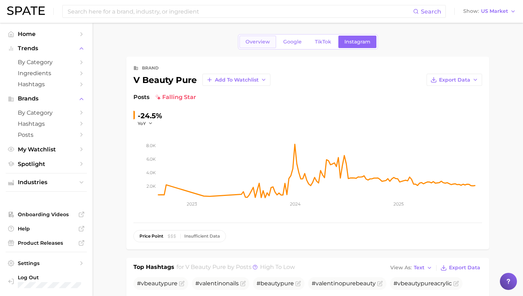
click at [261, 46] on link "Overview" at bounding box center [258, 42] width 37 height 12
